Goal: Use online tool/utility: Utilize a website feature to perform a specific function

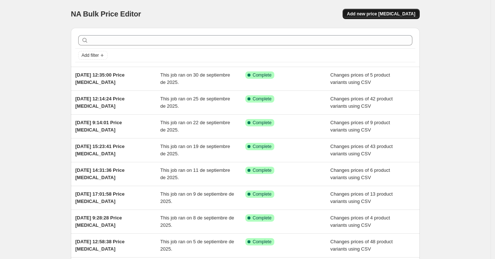
click at [408, 14] on span "Add new price [MEDICAL_DATA]" at bounding box center [381, 14] width 68 height 6
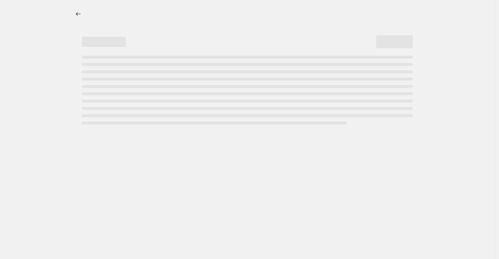
select select "percentage"
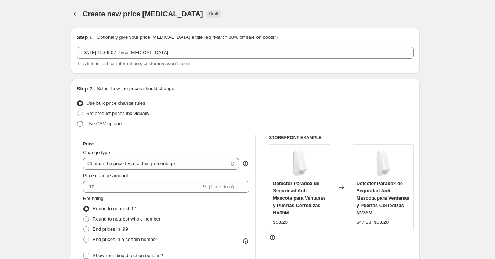
click at [108, 121] on span "Use CSV upload" at bounding box center [103, 124] width 35 height 6
click at [77, 121] on input "Use CSV upload" at bounding box center [77, 121] width 0 height 0
radio input "true"
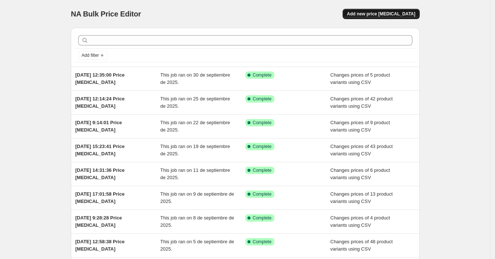
click at [372, 12] on span "Add new price [MEDICAL_DATA]" at bounding box center [381, 14] width 68 height 6
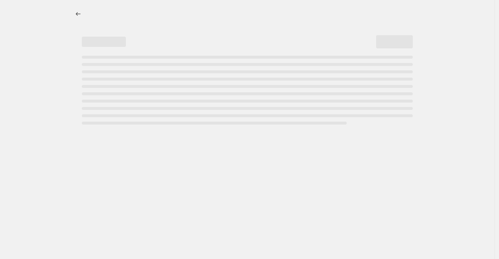
select select "percentage"
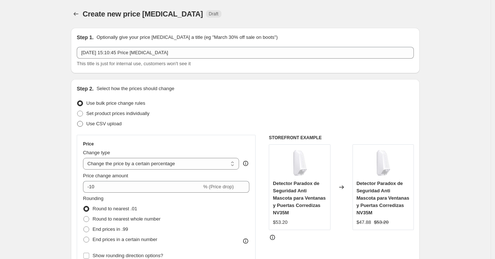
click at [118, 124] on span "Use CSV upload" at bounding box center [103, 124] width 35 height 6
click at [77, 121] on input "Use CSV upload" at bounding box center [77, 121] width 0 height 0
radio input "true"
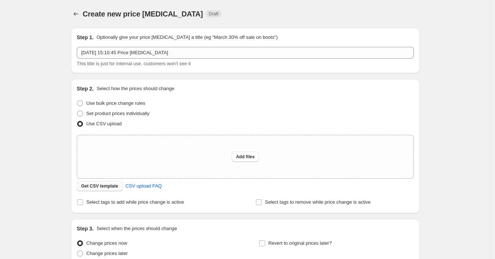
click at [108, 185] on span "Get CSV template" at bounding box center [99, 186] width 37 height 6
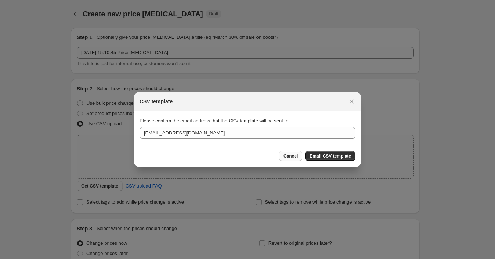
click at [294, 155] on span "Cancel" at bounding box center [290, 156] width 14 height 6
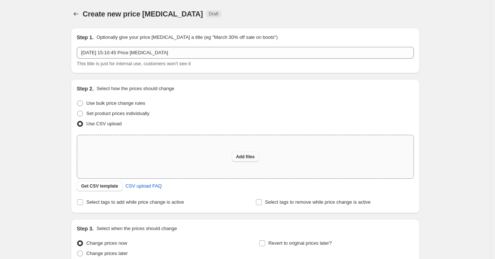
click at [252, 157] on span "Add files" at bounding box center [245, 157] width 19 height 6
type input "C:\fakepath\06102025_1503 P3.csv"
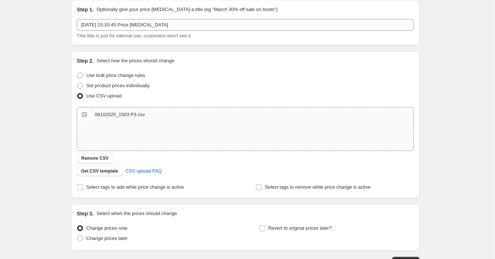
scroll to position [80, 0]
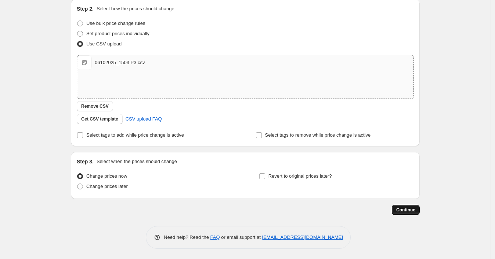
click at [398, 208] on span "Continue" at bounding box center [405, 210] width 19 height 6
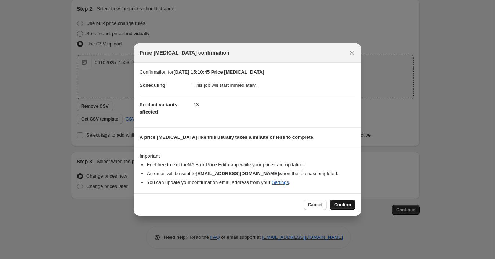
click at [344, 204] on span "Confirm" at bounding box center [342, 205] width 17 height 6
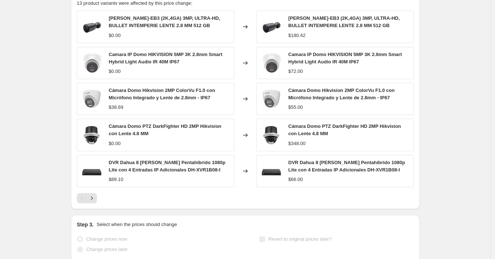
scroll to position [326, 0]
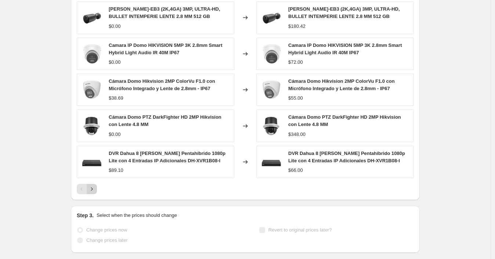
click at [95, 187] on icon "Next" at bounding box center [91, 189] width 7 height 7
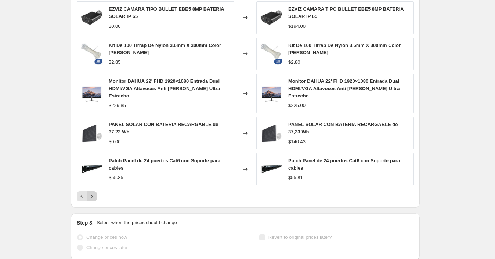
click at [94, 193] on icon "Next" at bounding box center [91, 196] width 7 height 7
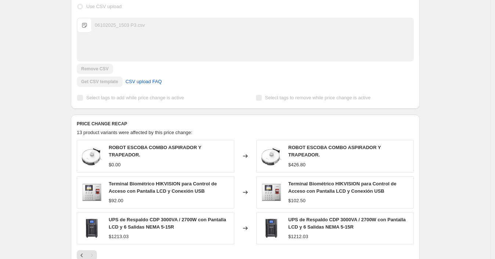
scroll to position [170, 0]
